Goal: Find specific page/section: Find specific page/section

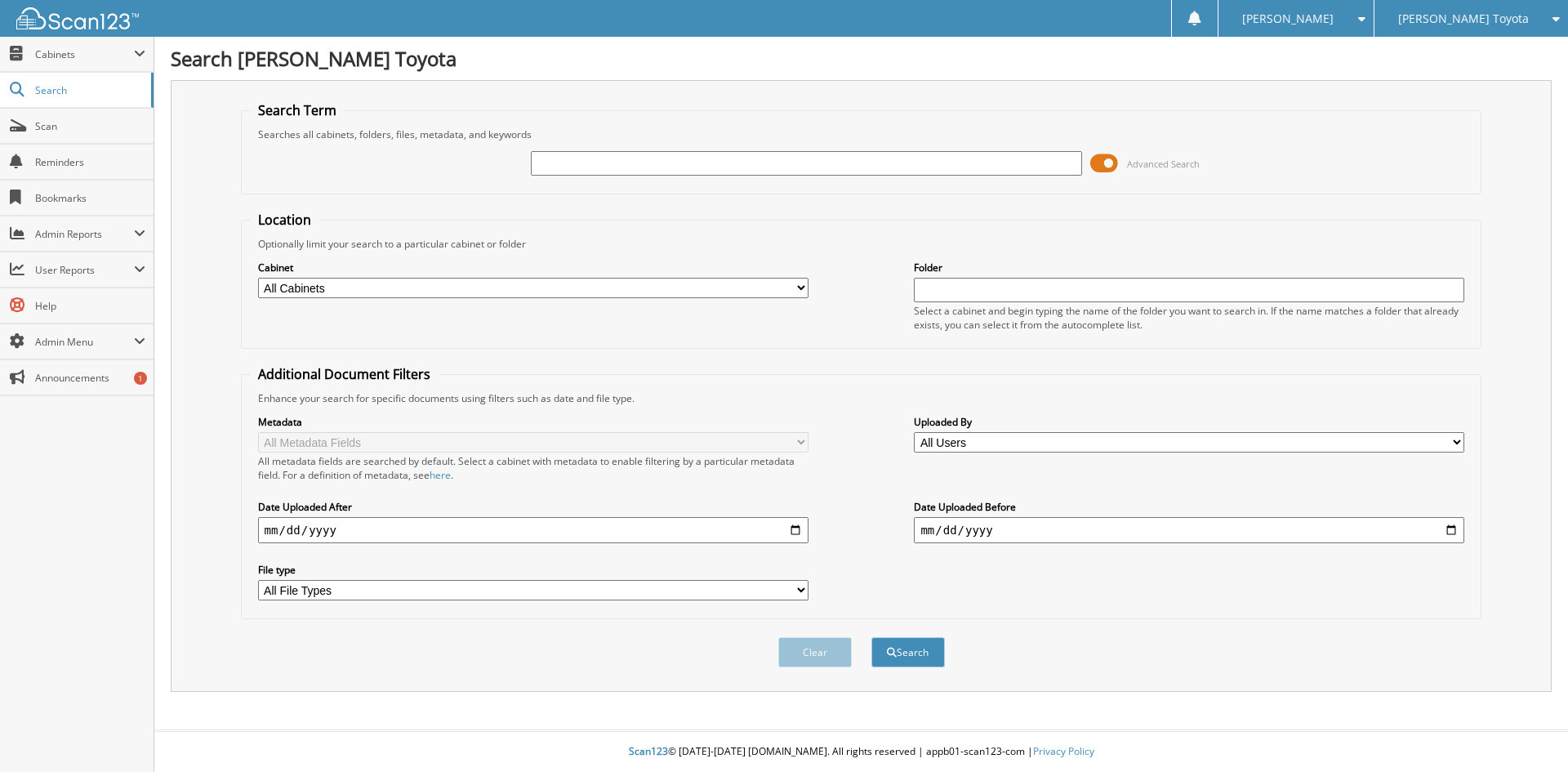
click at [565, 161] on input "text" at bounding box center [806, 163] width 550 height 25
type input "sp holdings"
click at [871, 637] on button "Search" at bounding box center [908, 652] width 73 height 30
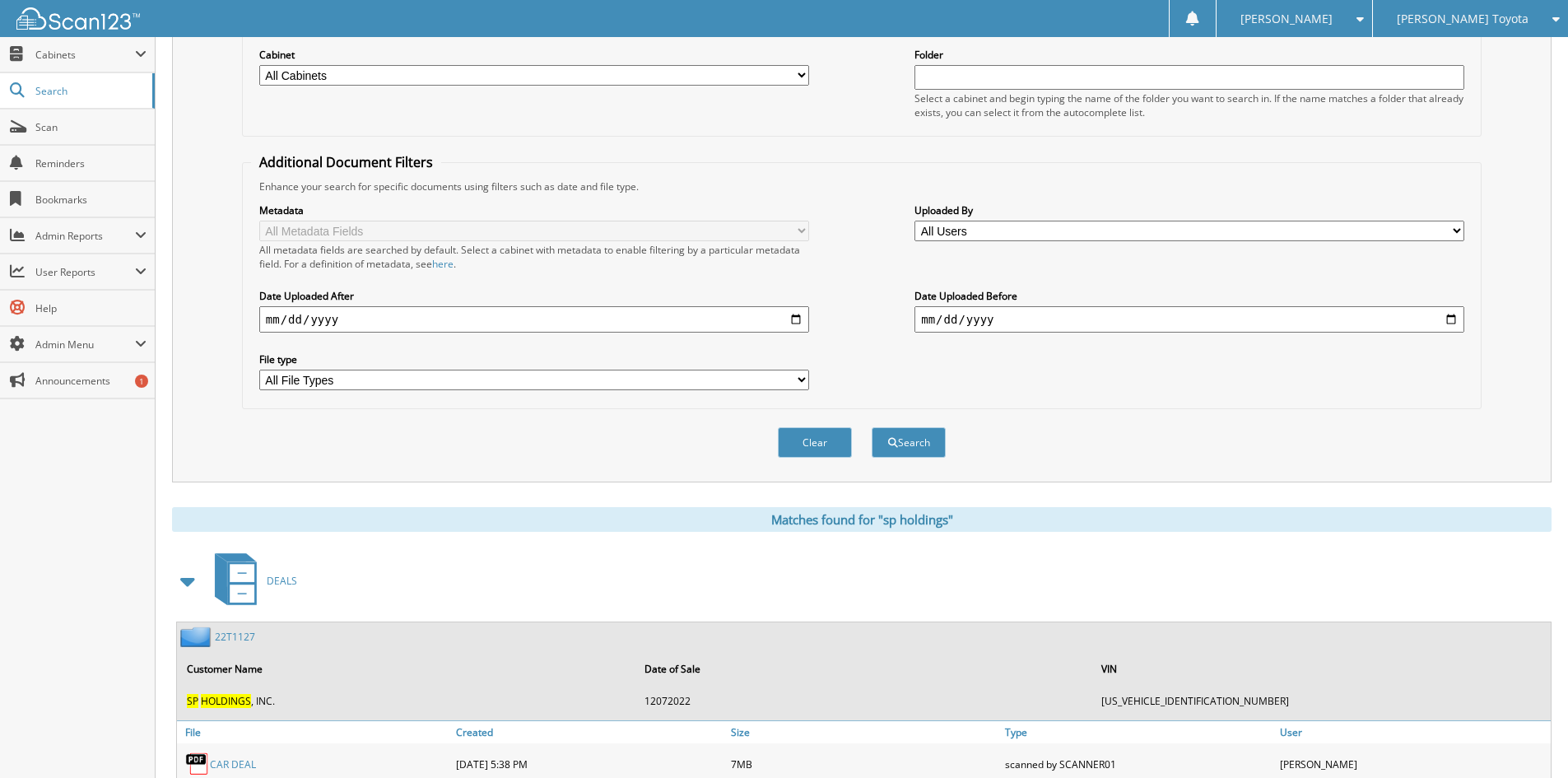
scroll to position [411, 0]
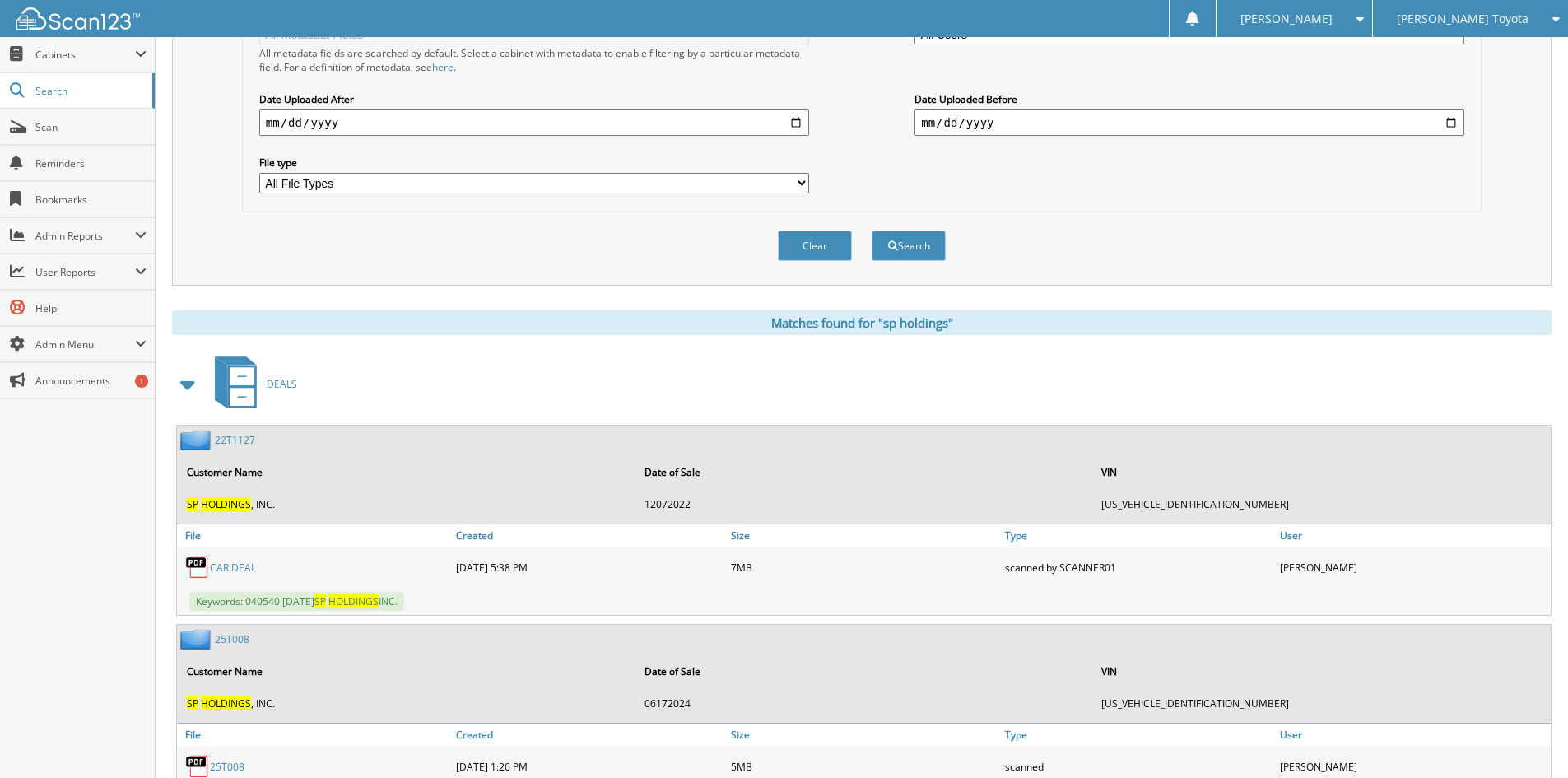
click at [219, 569] on link "CAR DEAL" at bounding box center [233, 567] width 46 height 14
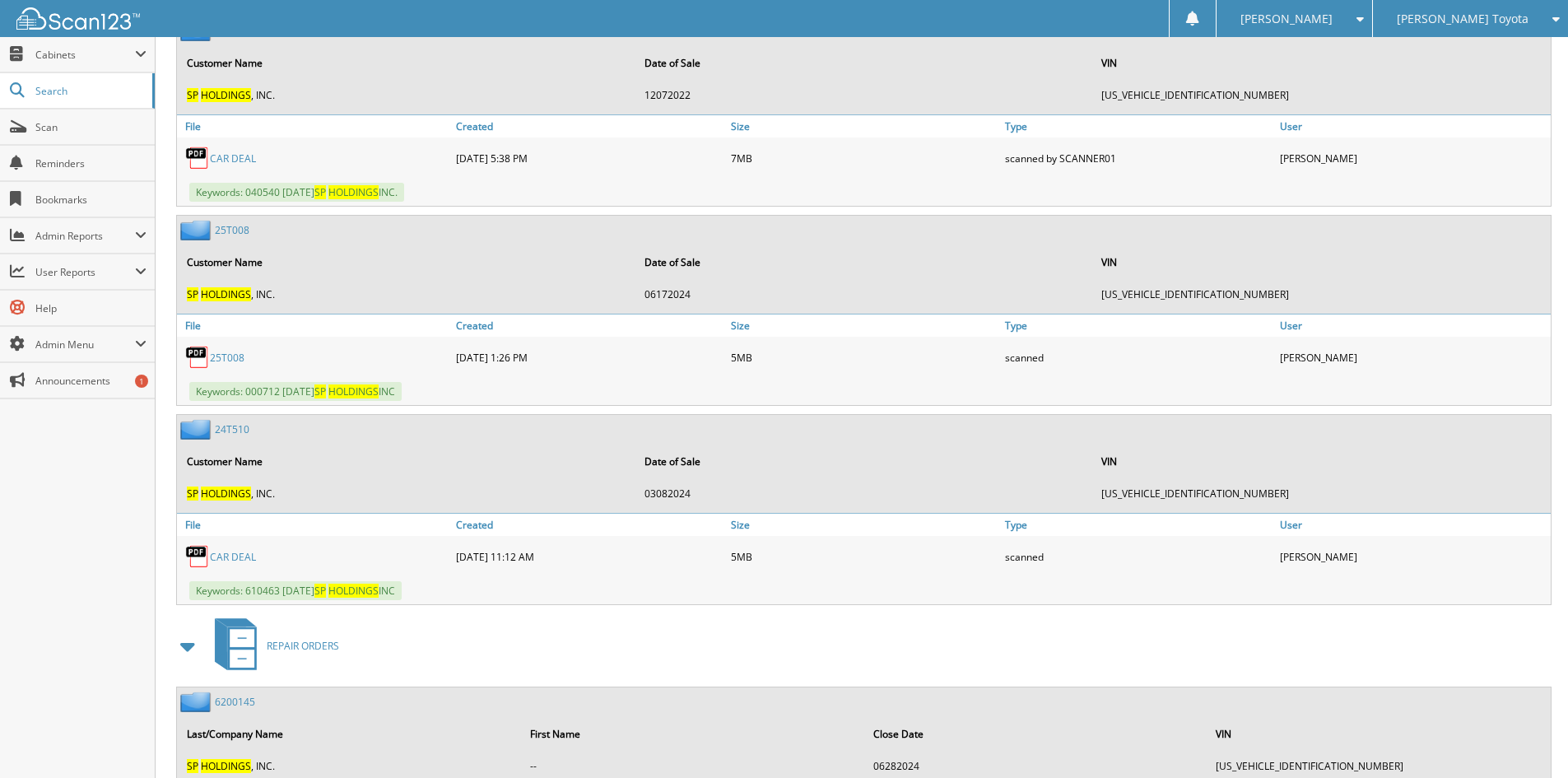
scroll to position [823, 0]
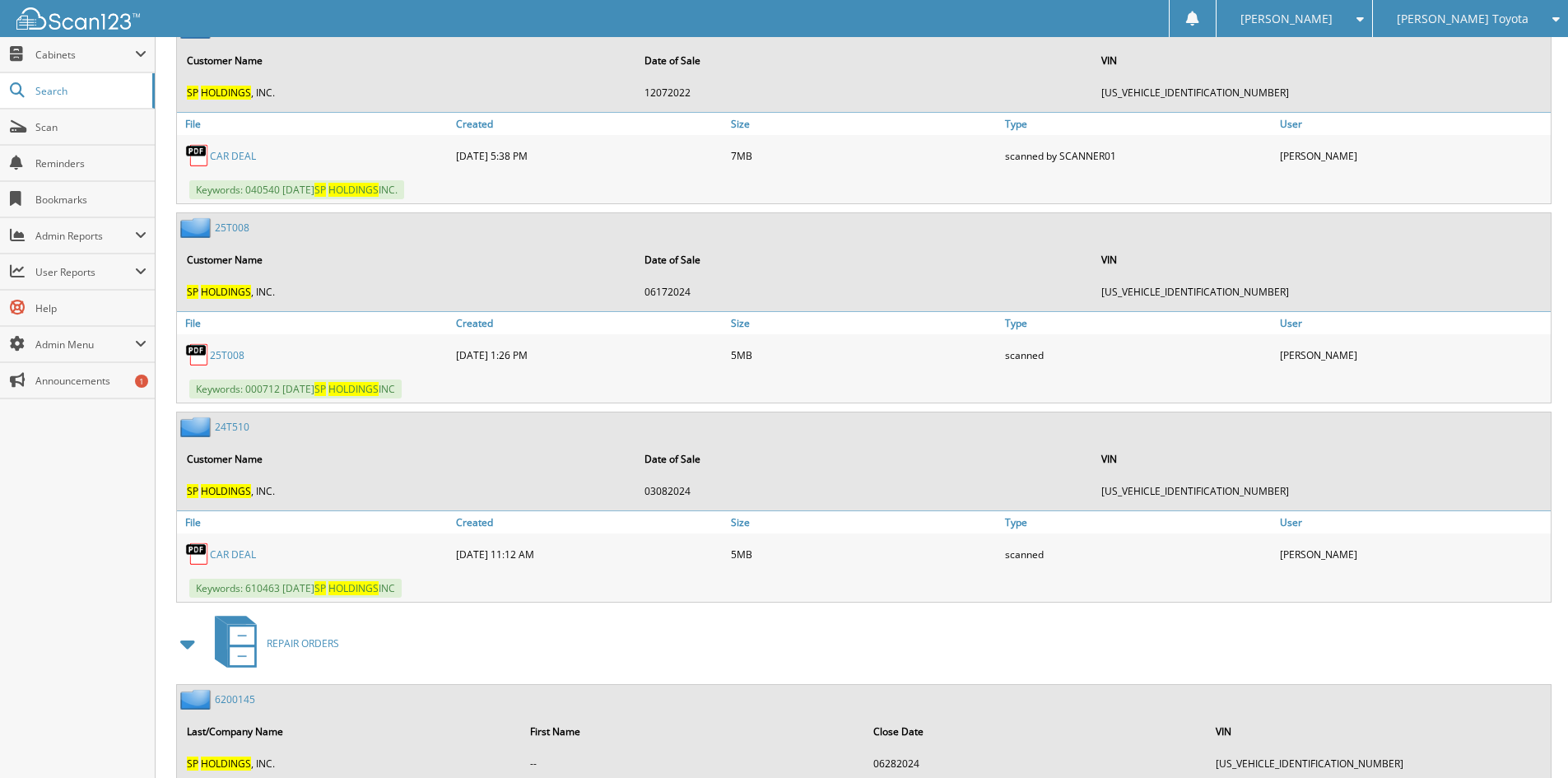
click at [221, 554] on link "CAR DEAL" at bounding box center [233, 554] width 46 height 14
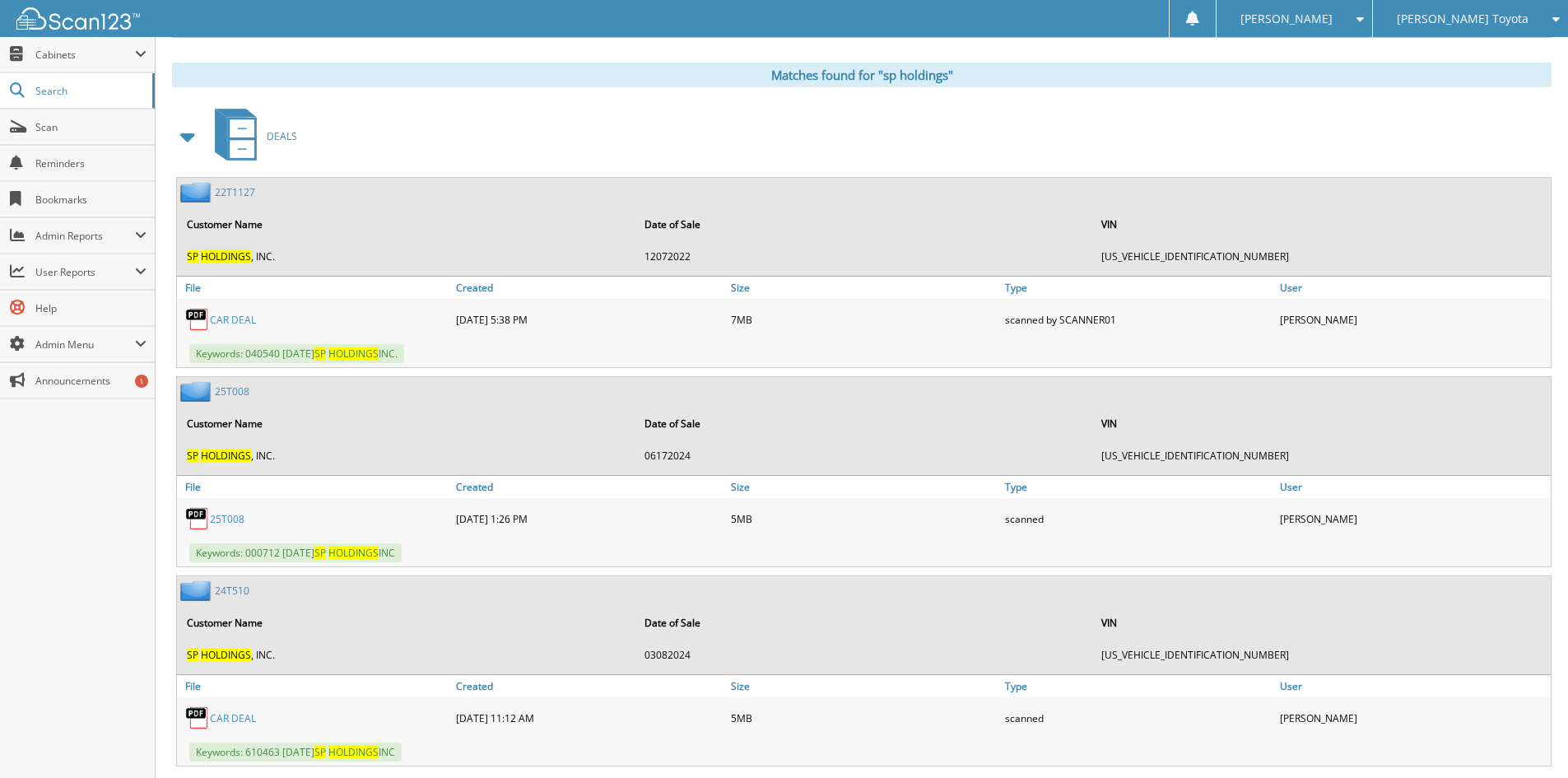
scroll to position [658, 0]
click at [220, 521] on link "25T008" at bounding box center [227, 520] width 34 height 14
